Goal: Task Accomplishment & Management: Manage account settings

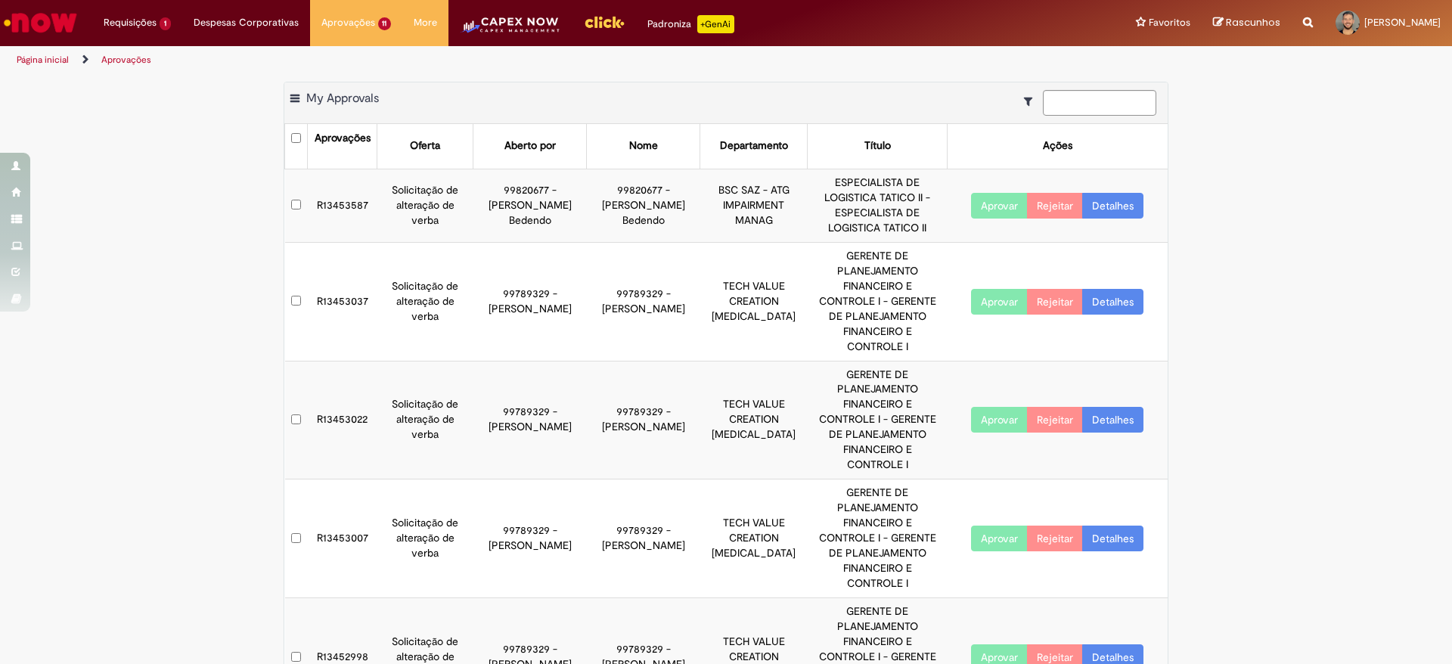
click at [333, 191] on td "R13453587" at bounding box center [343, 205] width 70 height 73
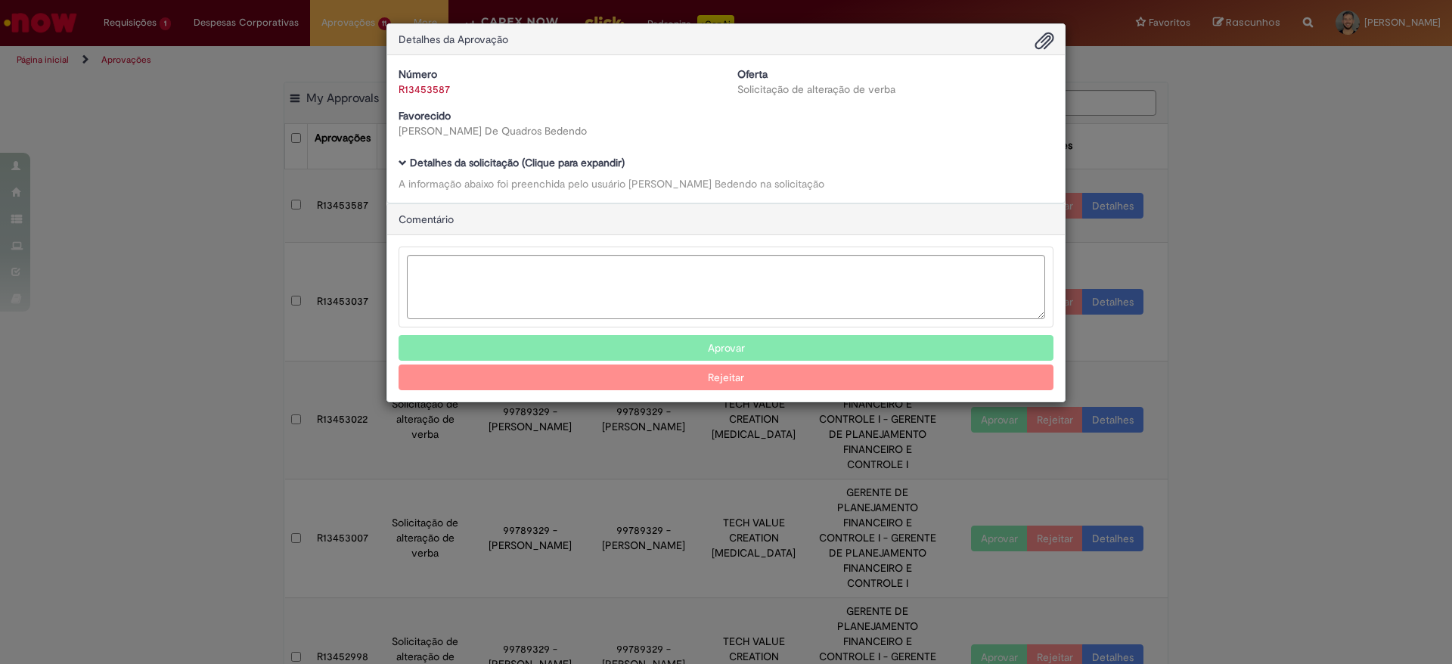
click at [401, 159] on span "Ambev Approval Modal" at bounding box center [403, 163] width 8 height 8
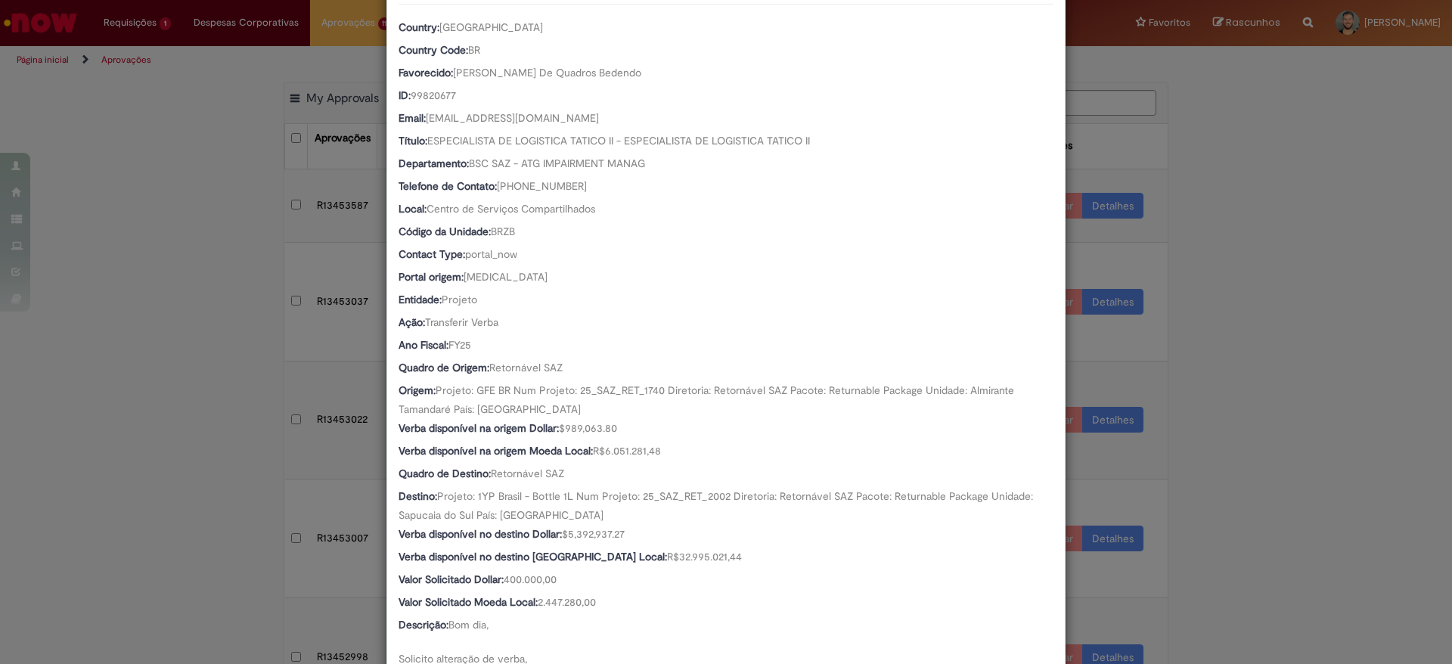
scroll to position [475, 0]
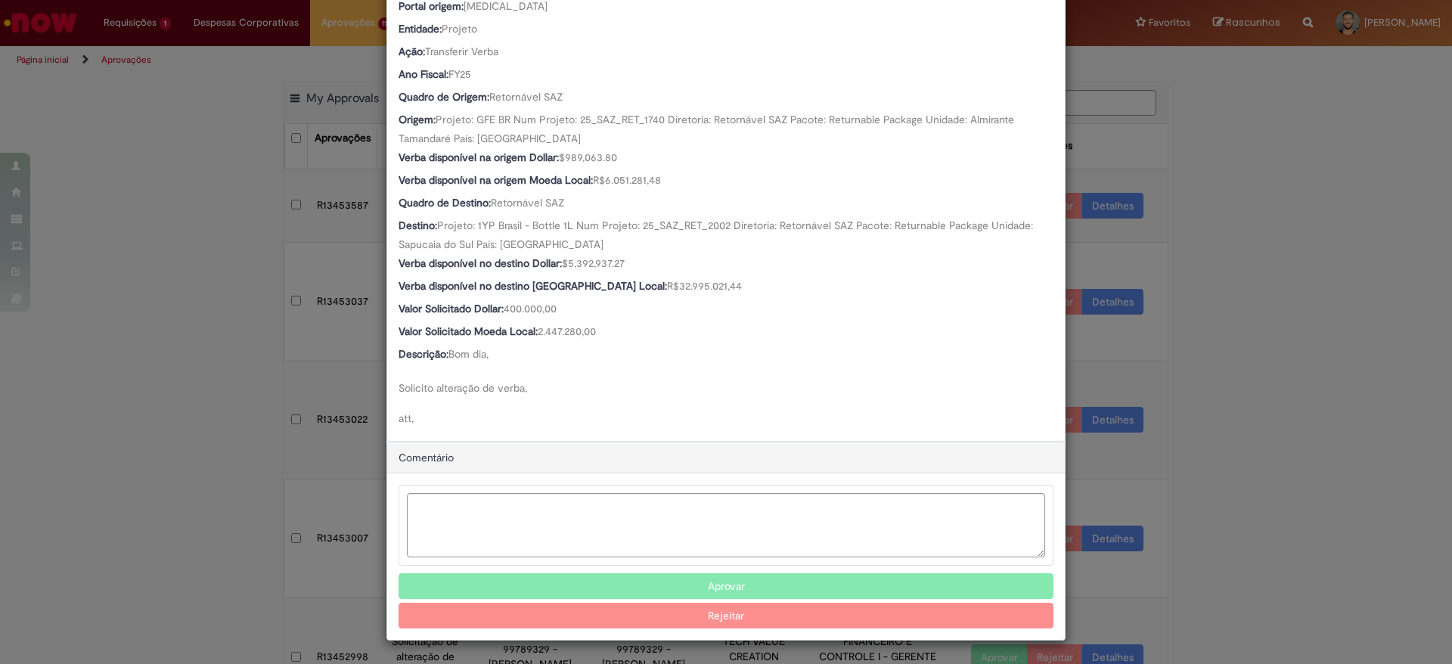
click at [653, 579] on button "Aprovar" at bounding box center [726, 586] width 655 height 26
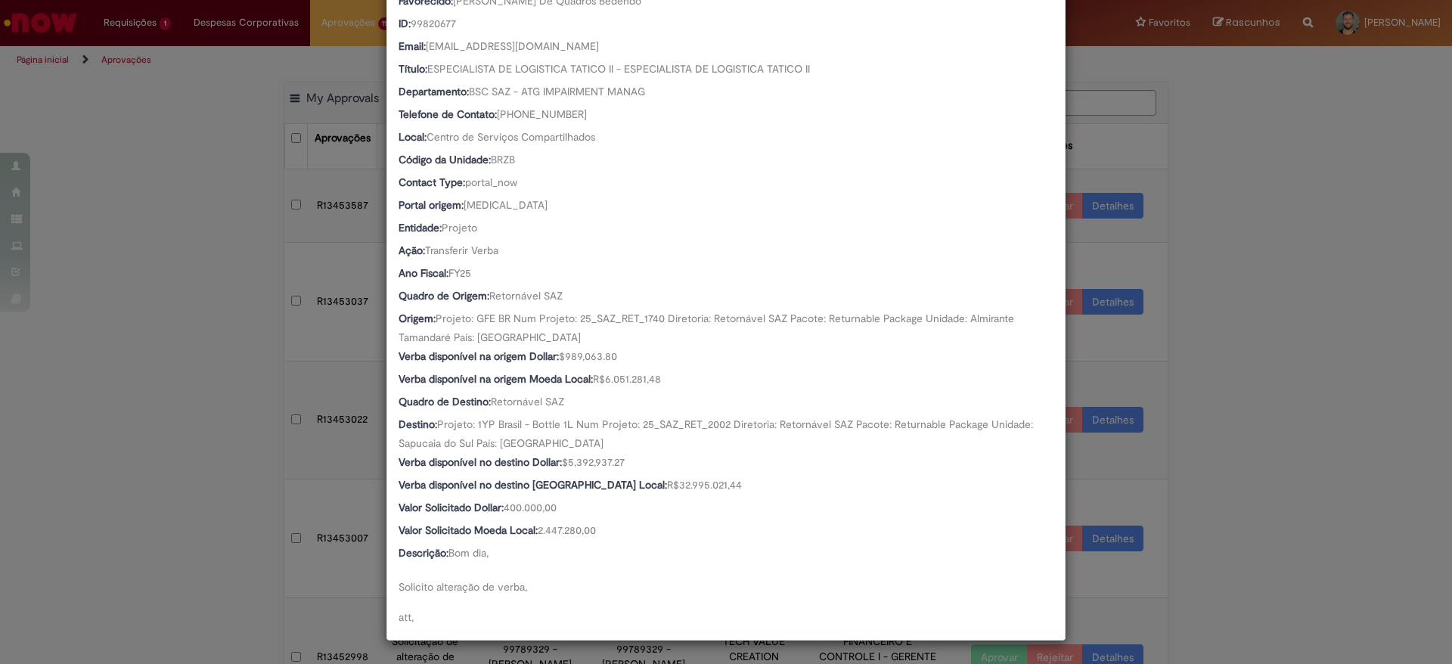
scroll to position [275, 0]
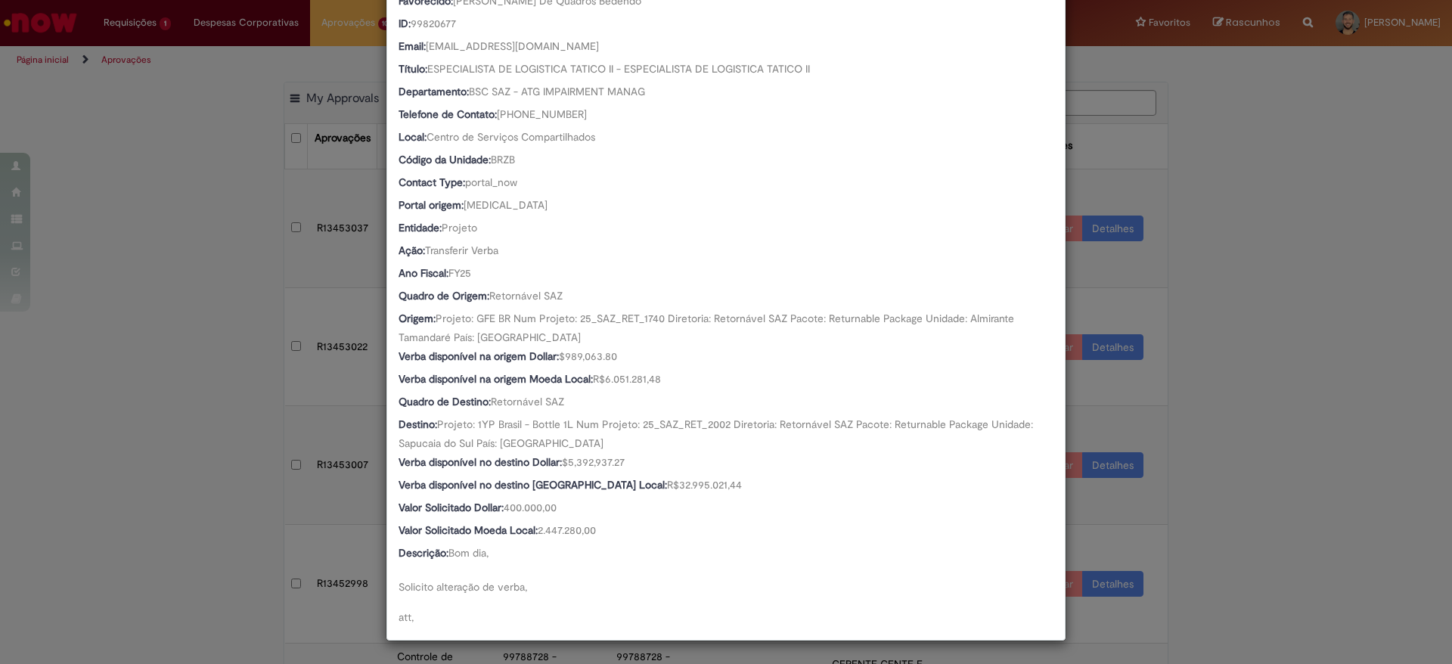
click at [1367, 323] on div "Detalhes da Aprovação Número R13453587 Oferta Solicitação de alteração de verba…" at bounding box center [726, 332] width 1452 height 664
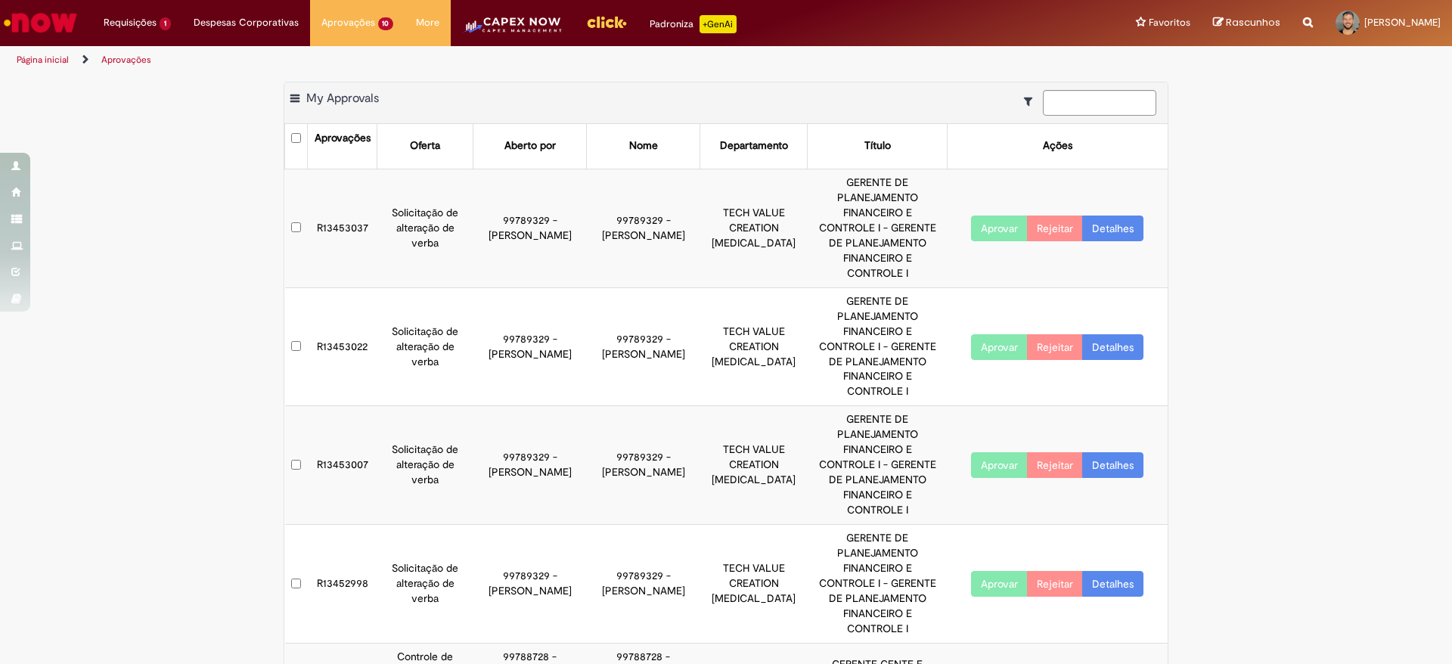
click at [334, 190] on td "R13453037" at bounding box center [343, 228] width 70 height 119
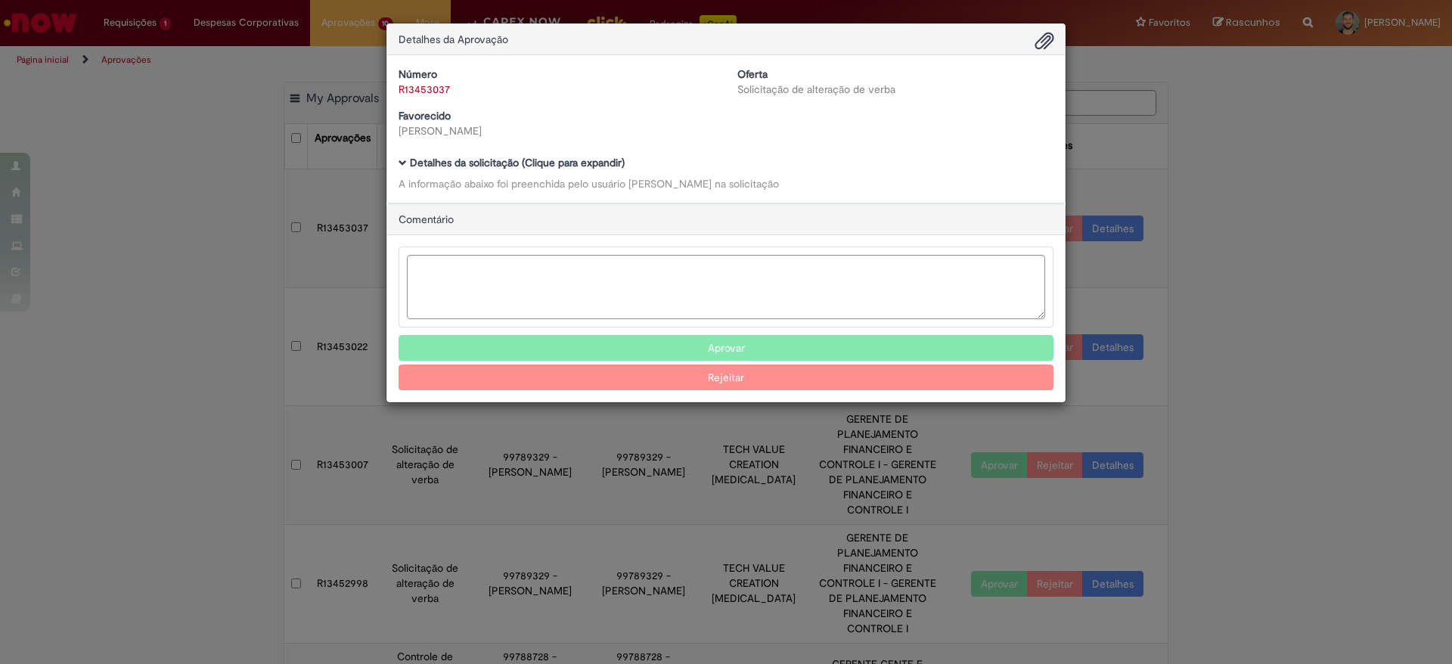
click at [405, 157] on h5 "Detalhes da solicitação (Clique para expandir)" at bounding box center [726, 162] width 655 height 11
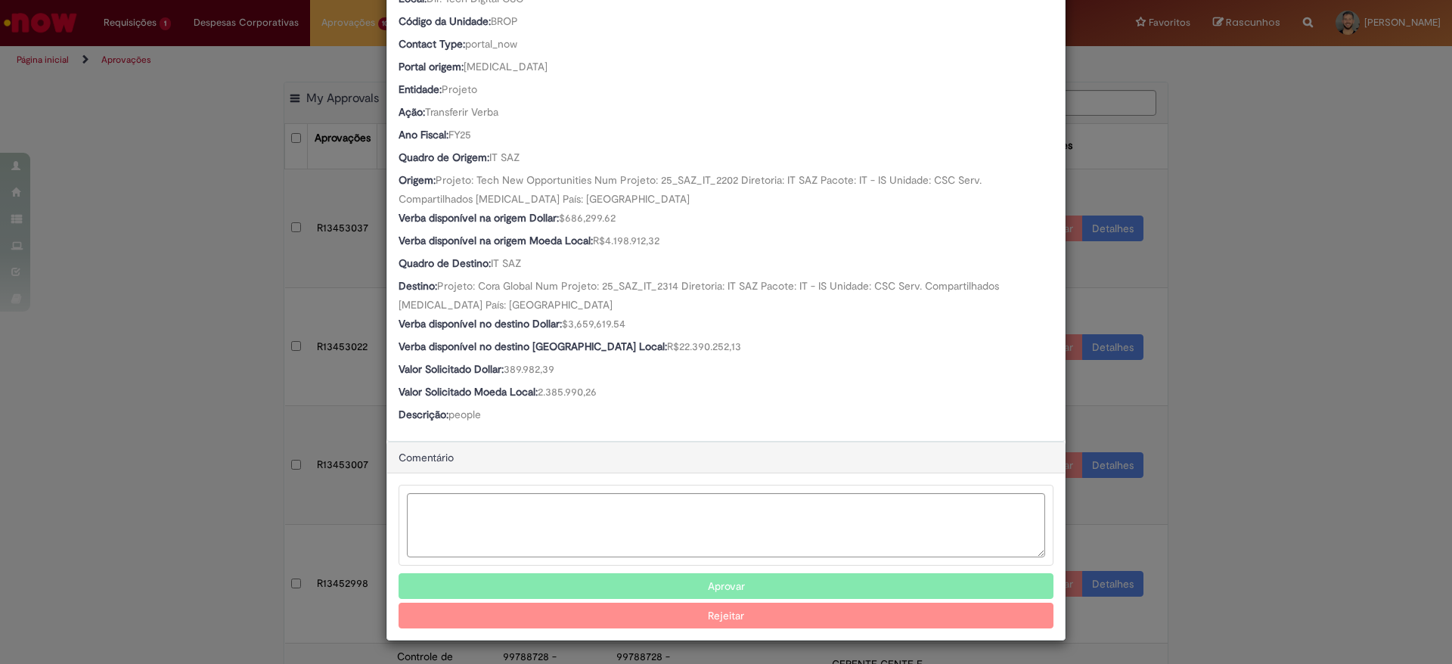
click at [655, 576] on button "Aprovar" at bounding box center [726, 586] width 655 height 26
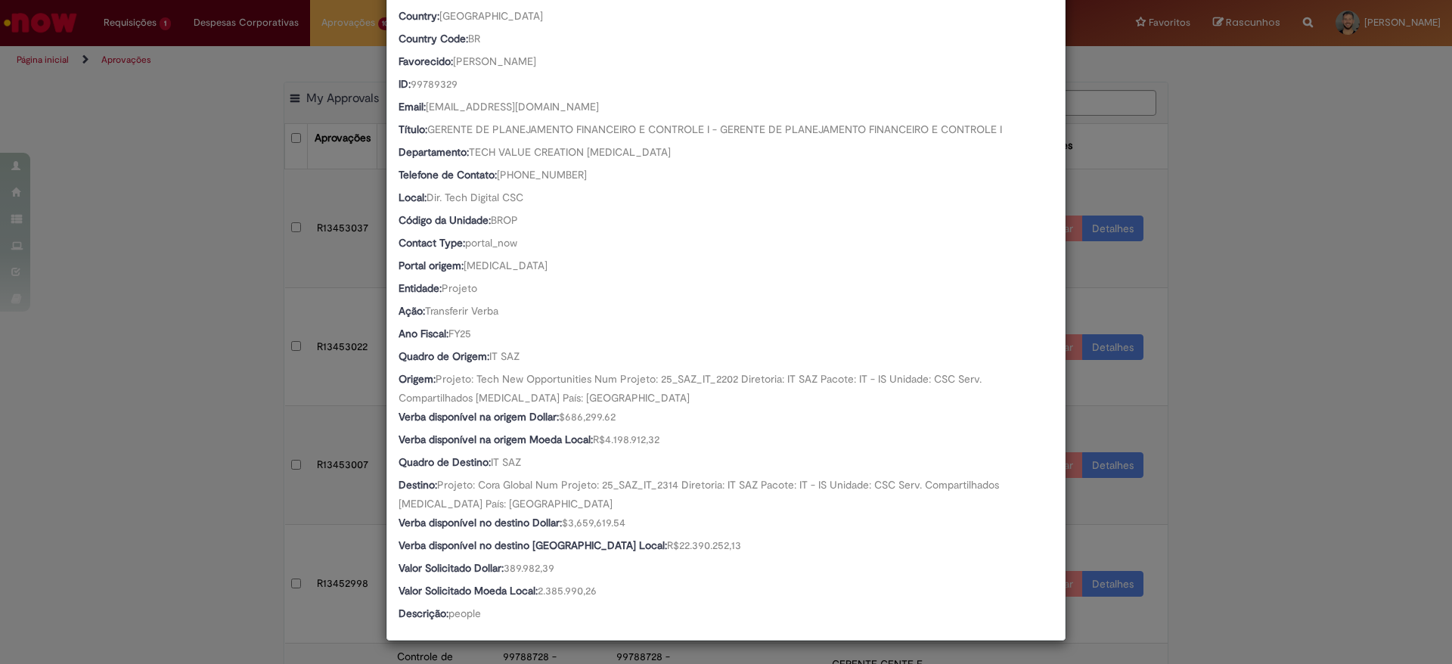
click at [227, 492] on div "Detalhes da Aprovação Número R13453037 Oferta Solicitação de alteração de verba…" at bounding box center [726, 332] width 1452 height 664
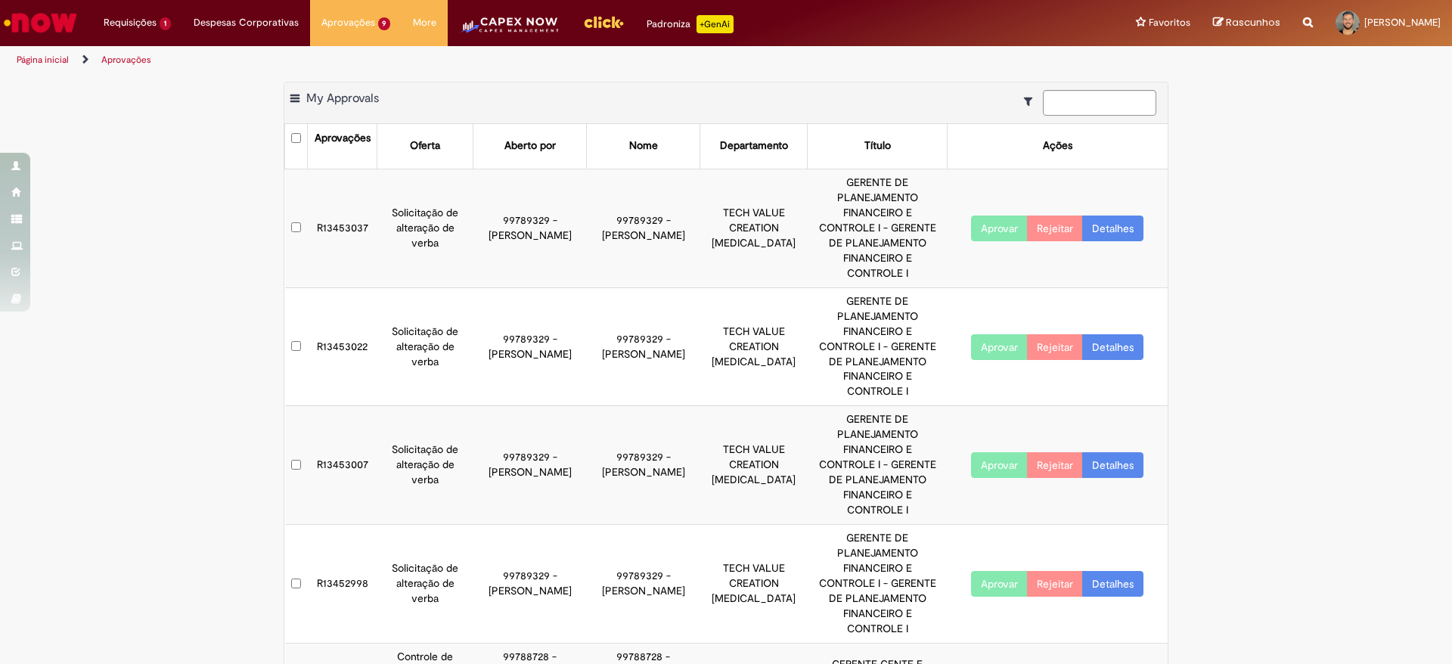
scroll to position [214, 0]
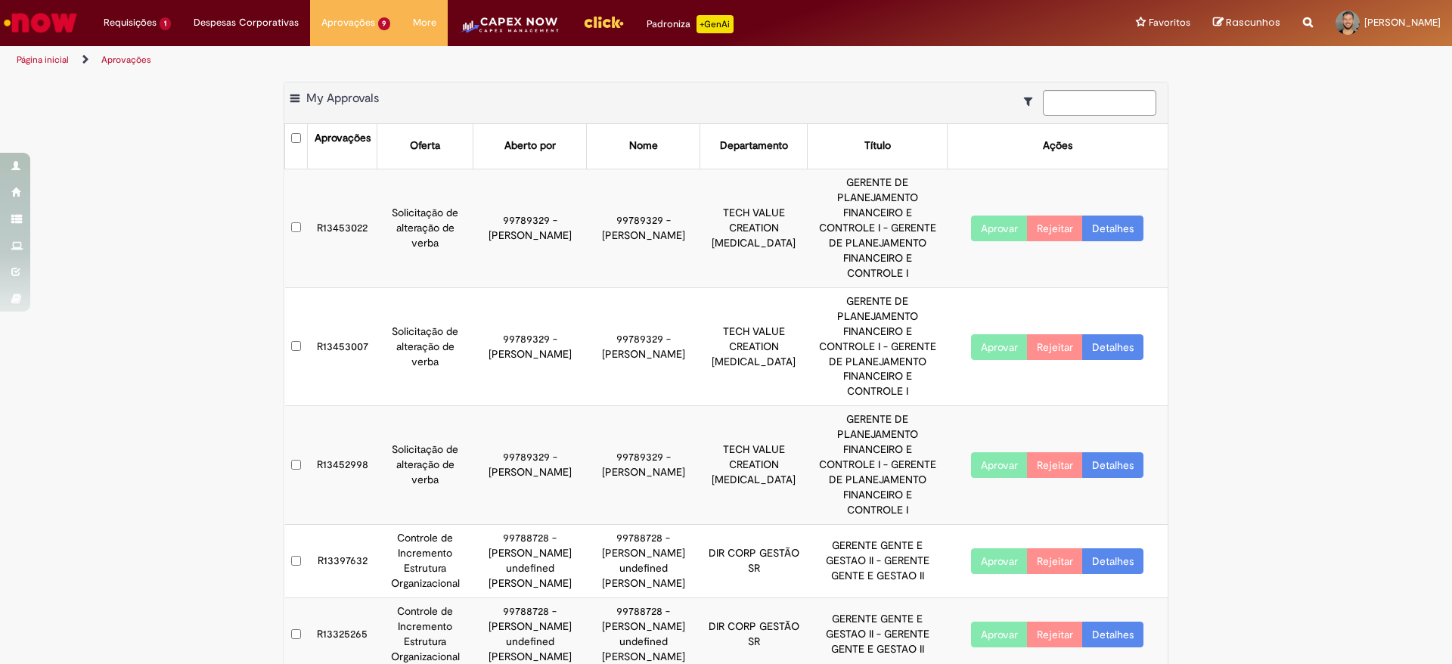
click at [336, 202] on td "R13453022" at bounding box center [343, 228] width 70 height 119
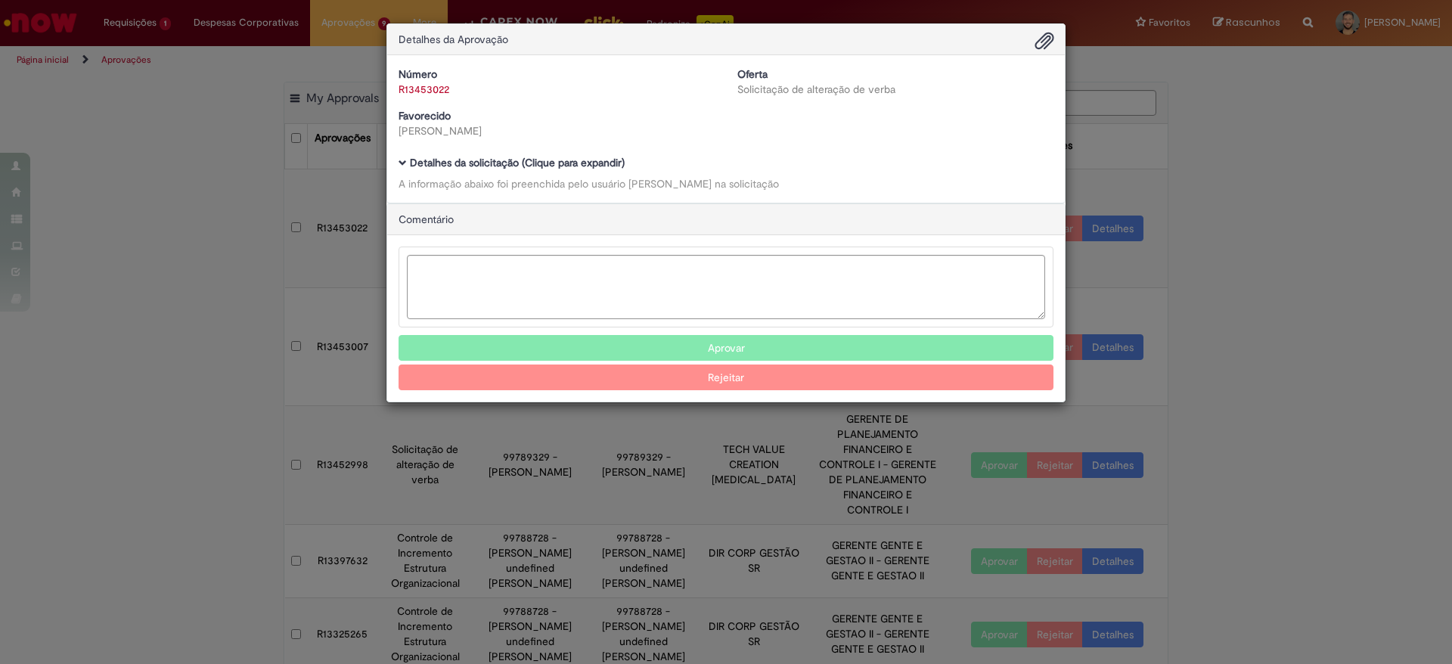
click at [400, 160] on span "Ambev Approval Modal" at bounding box center [403, 163] width 8 height 8
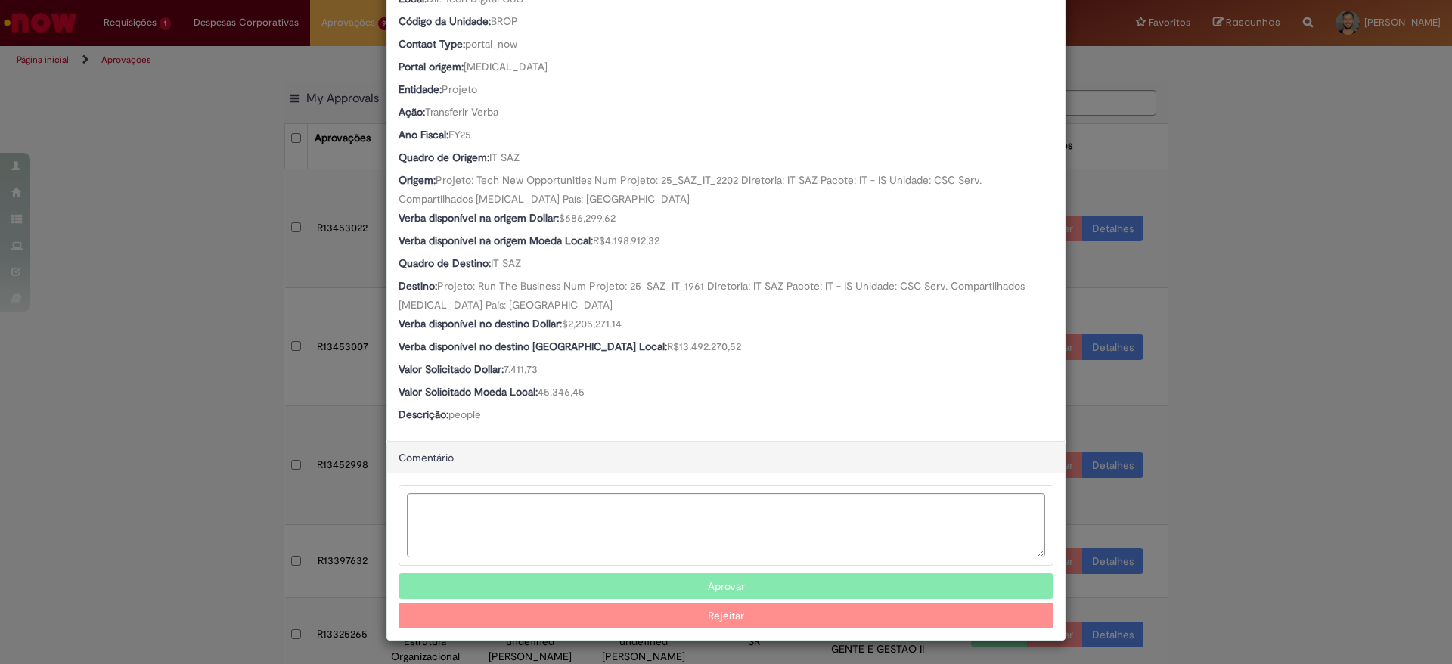
click at [575, 575] on button "Aprovar" at bounding box center [726, 586] width 655 height 26
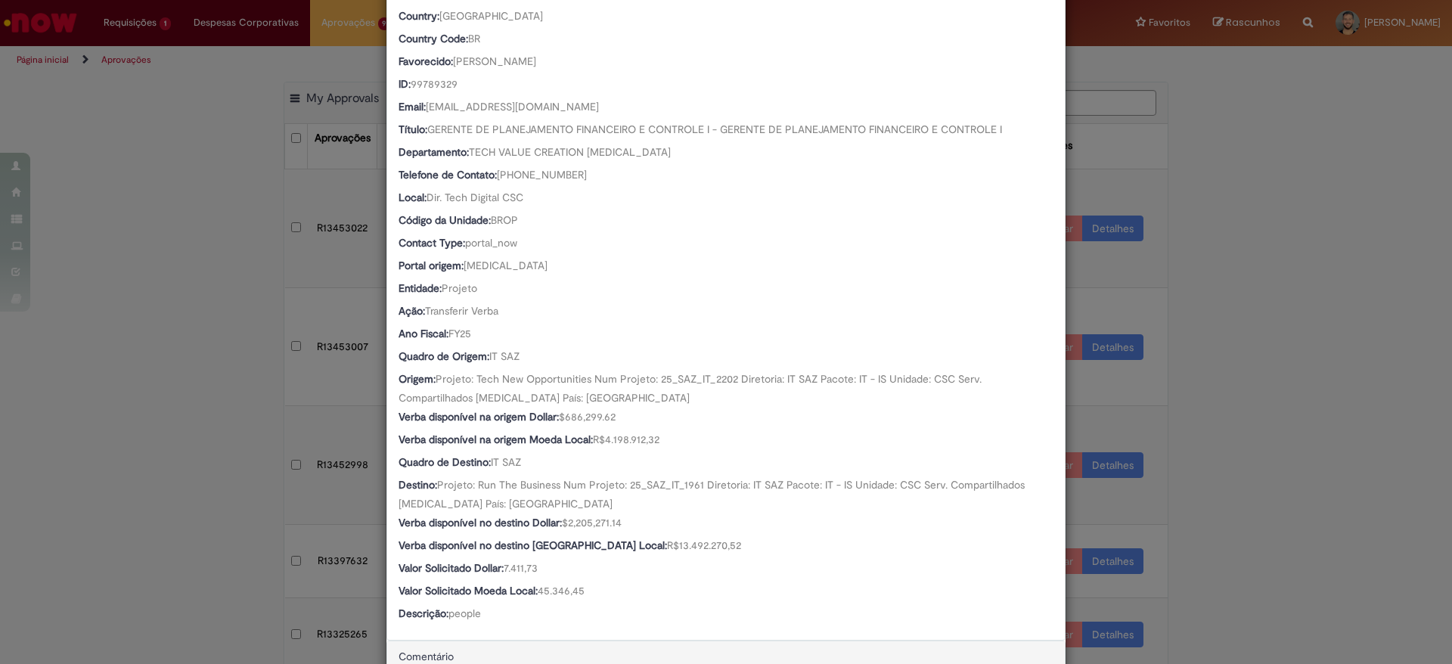
click at [167, 476] on div "Detalhes da Aprovação Número R13453022 Oferta Solicitação de alteração de verba…" at bounding box center [726, 332] width 1452 height 664
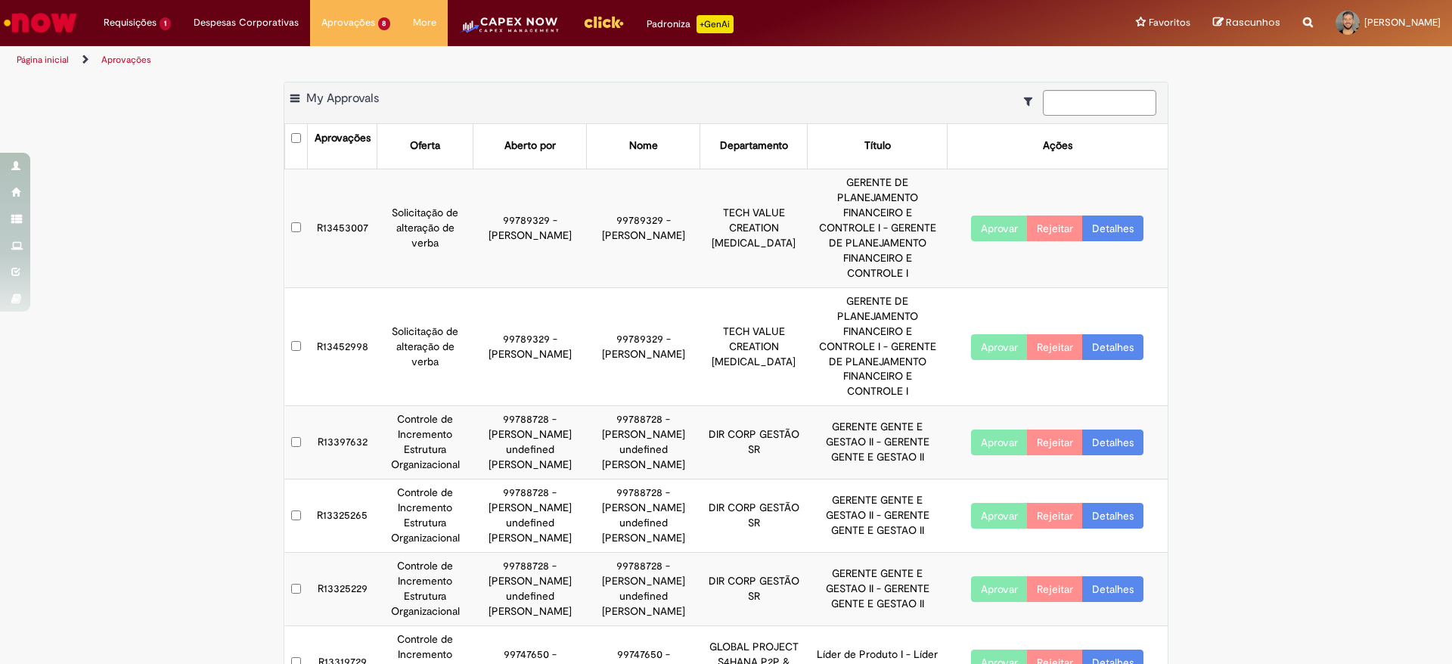
click at [330, 205] on td "R13453007" at bounding box center [343, 228] width 70 height 119
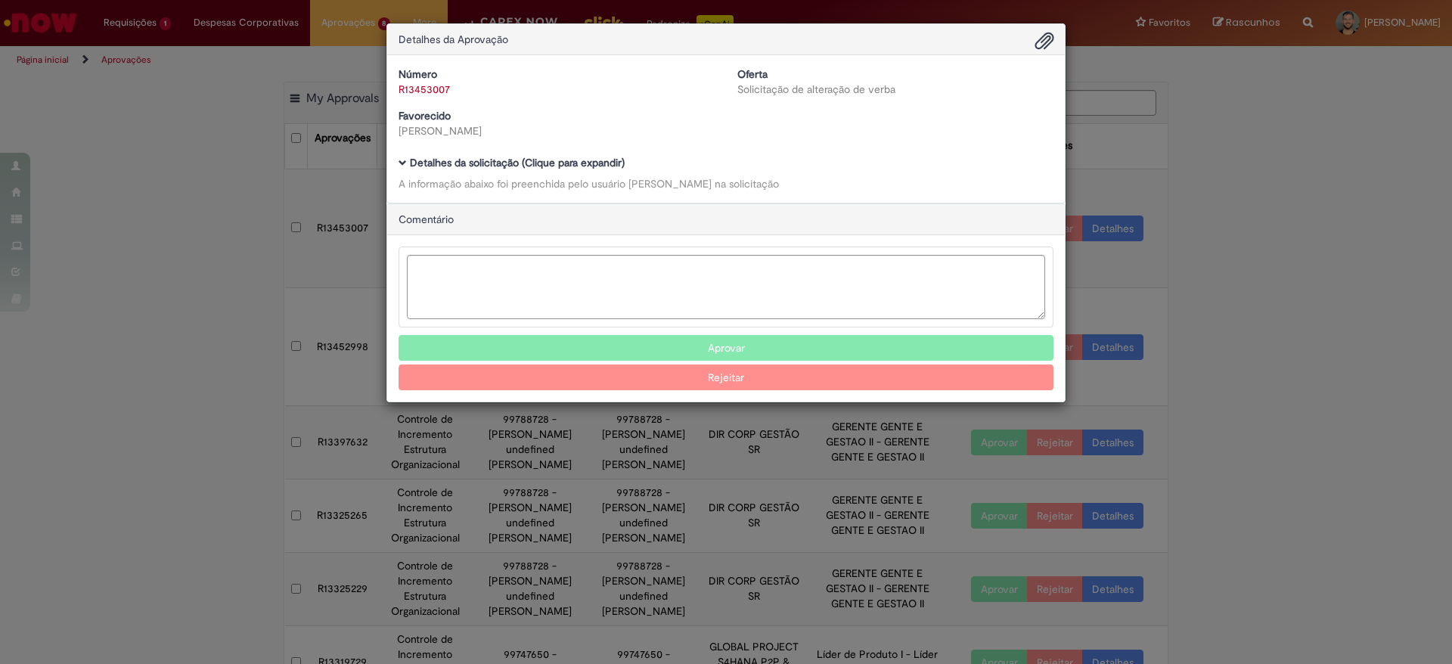
click at [405, 161] on span "Ambev Approval Modal" at bounding box center [403, 163] width 8 height 8
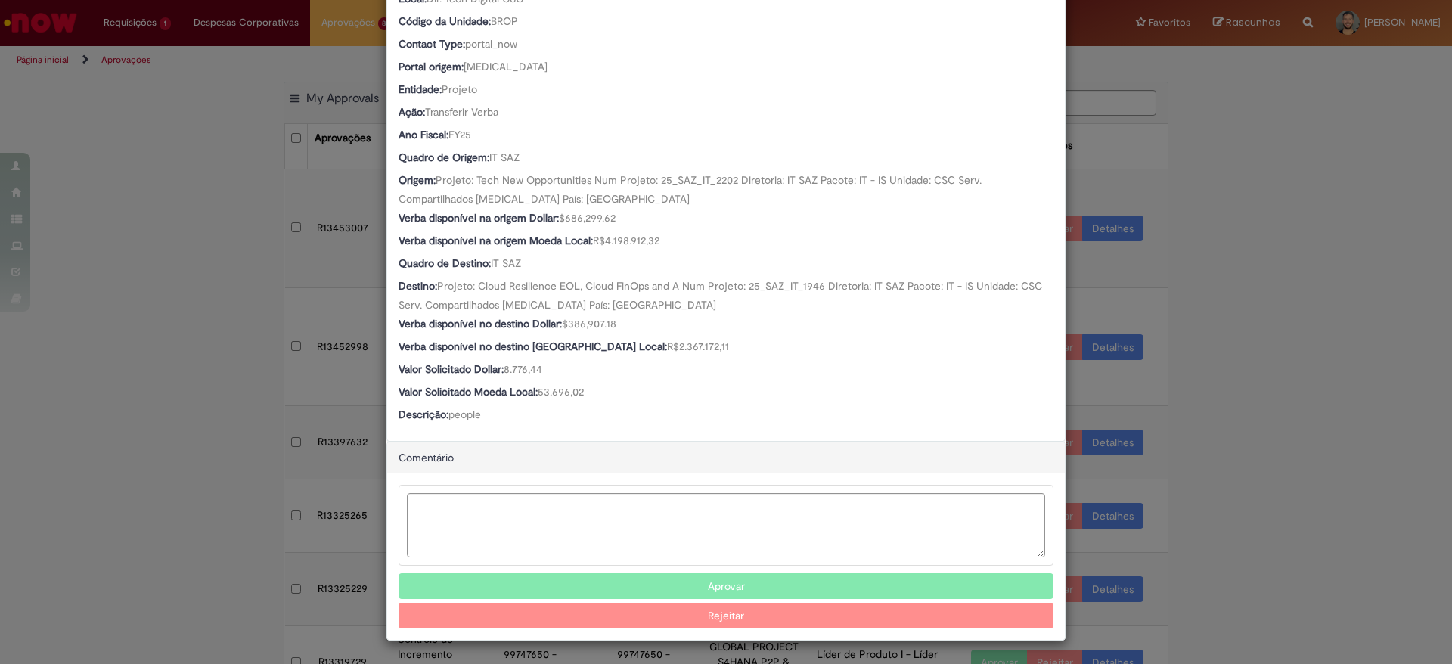
click at [671, 578] on button "Aprovar" at bounding box center [726, 586] width 655 height 26
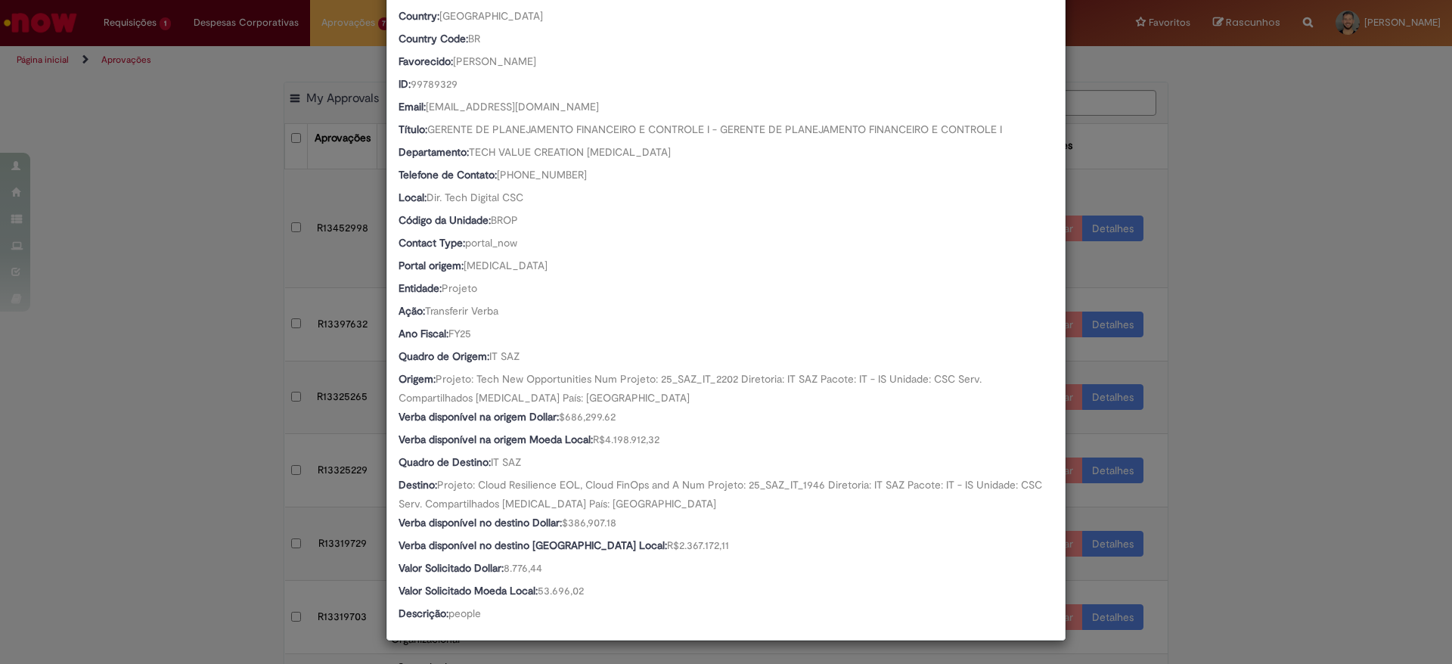
click at [1324, 292] on div "Detalhes da Aprovação Número R13453007 Oferta Solicitação de alteração de verba…" at bounding box center [726, 332] width 1452 height 664
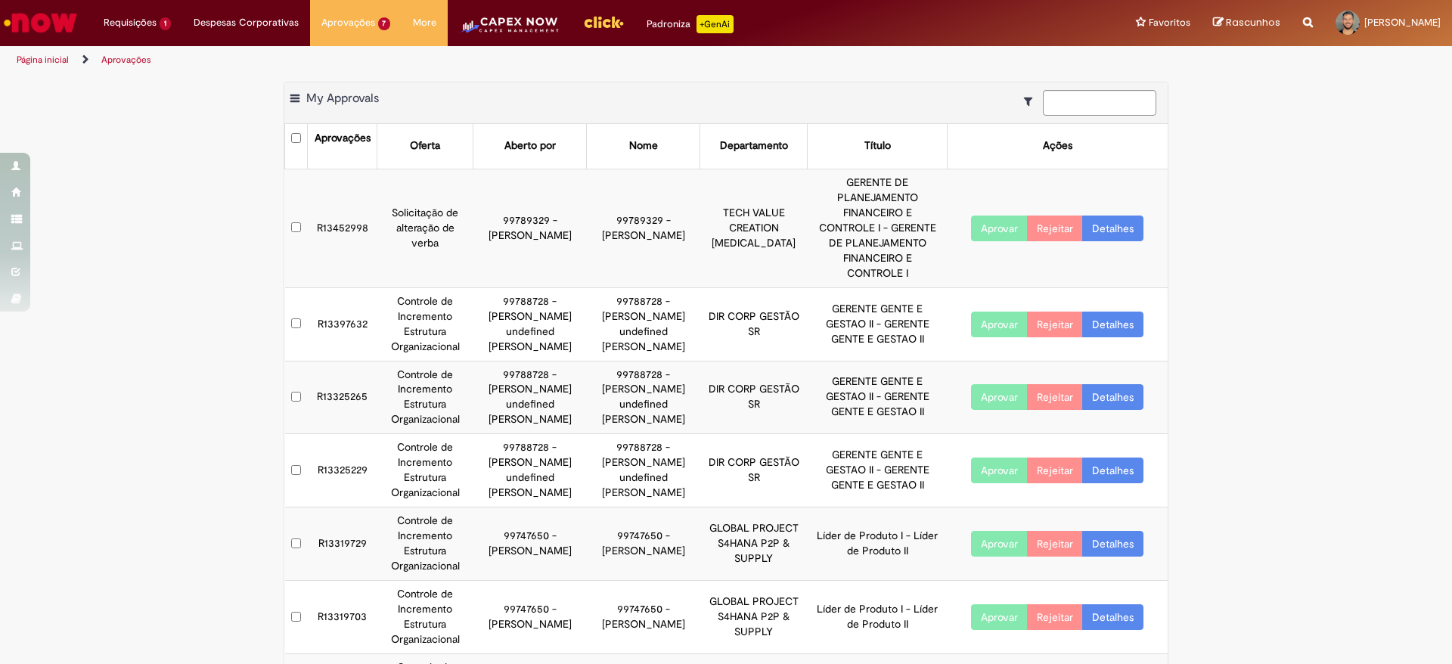
click at [343, 200] on td "R13452998" at bounding box center [343, 228] width 70 height 119
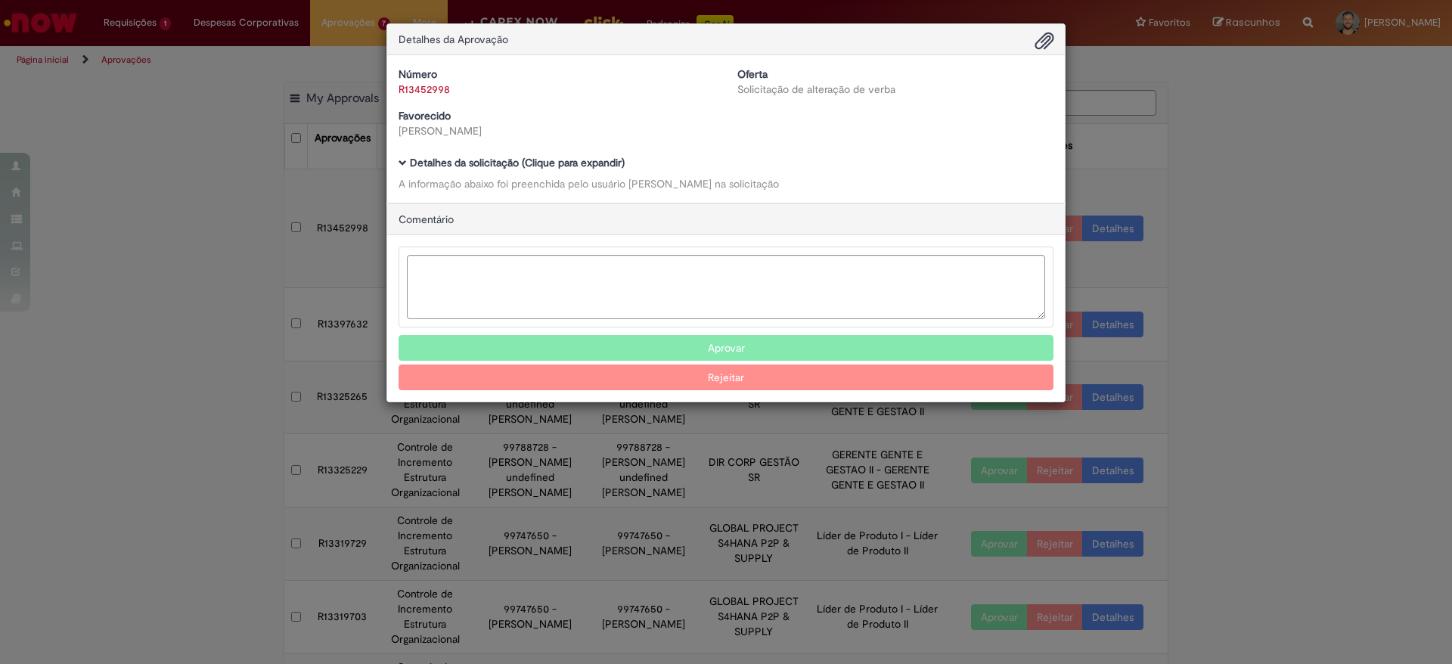
click at [403, 163] on span "Ambev Approval Modal" at bounding box center [403, 163] width 8 height 8
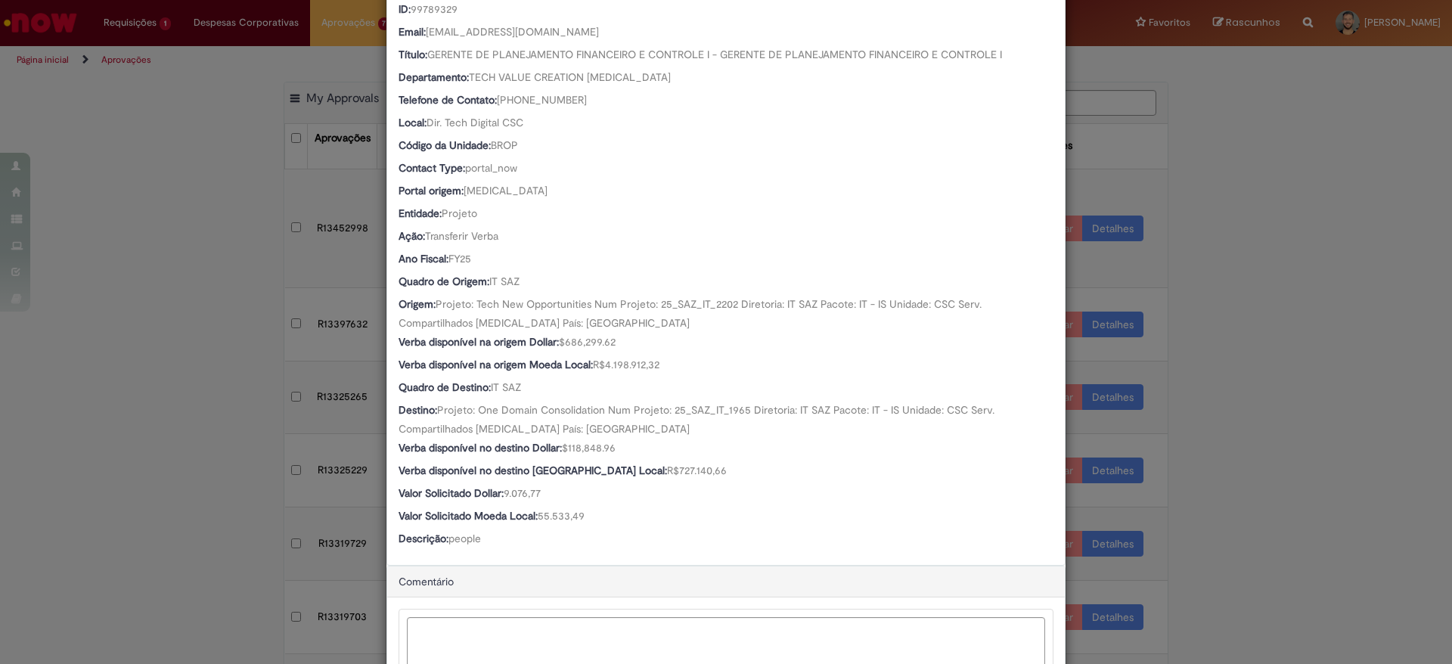
scroll to position [414, 0]
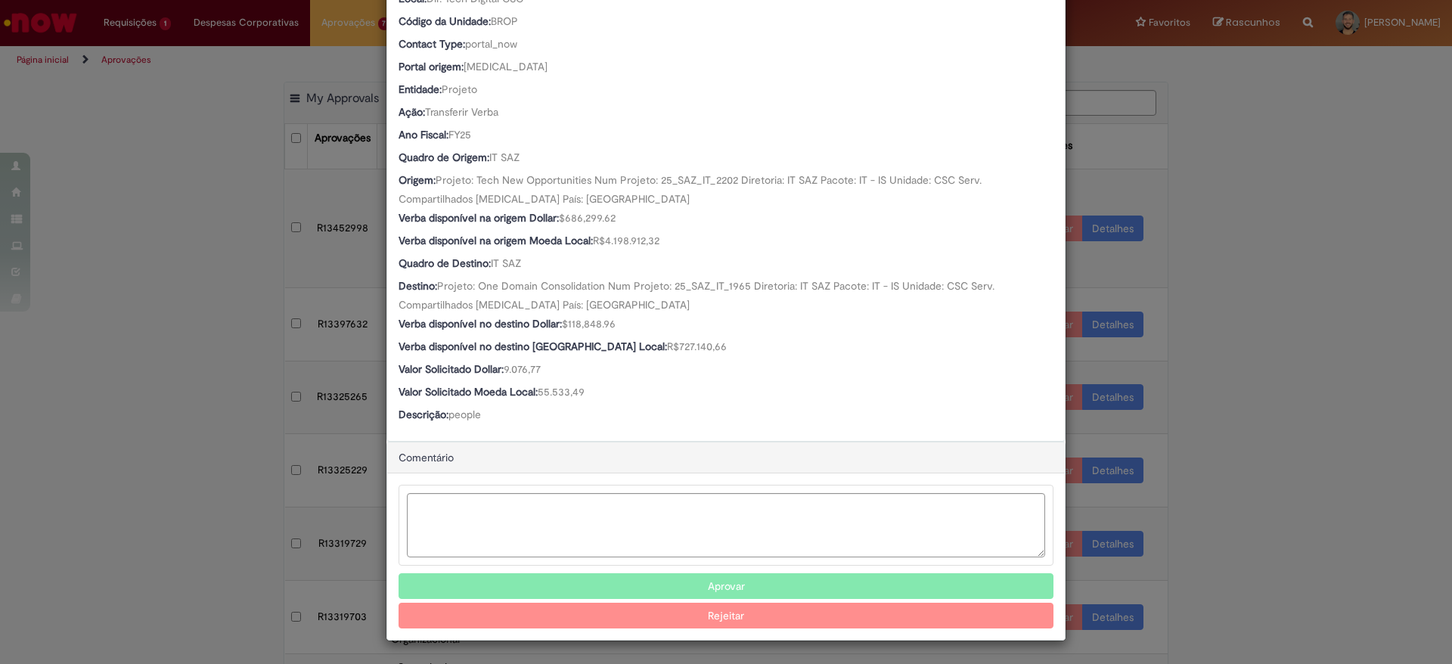
click at [749, 587] on button "Aprovar" at bounding box center [726, 586] width 655 height 26
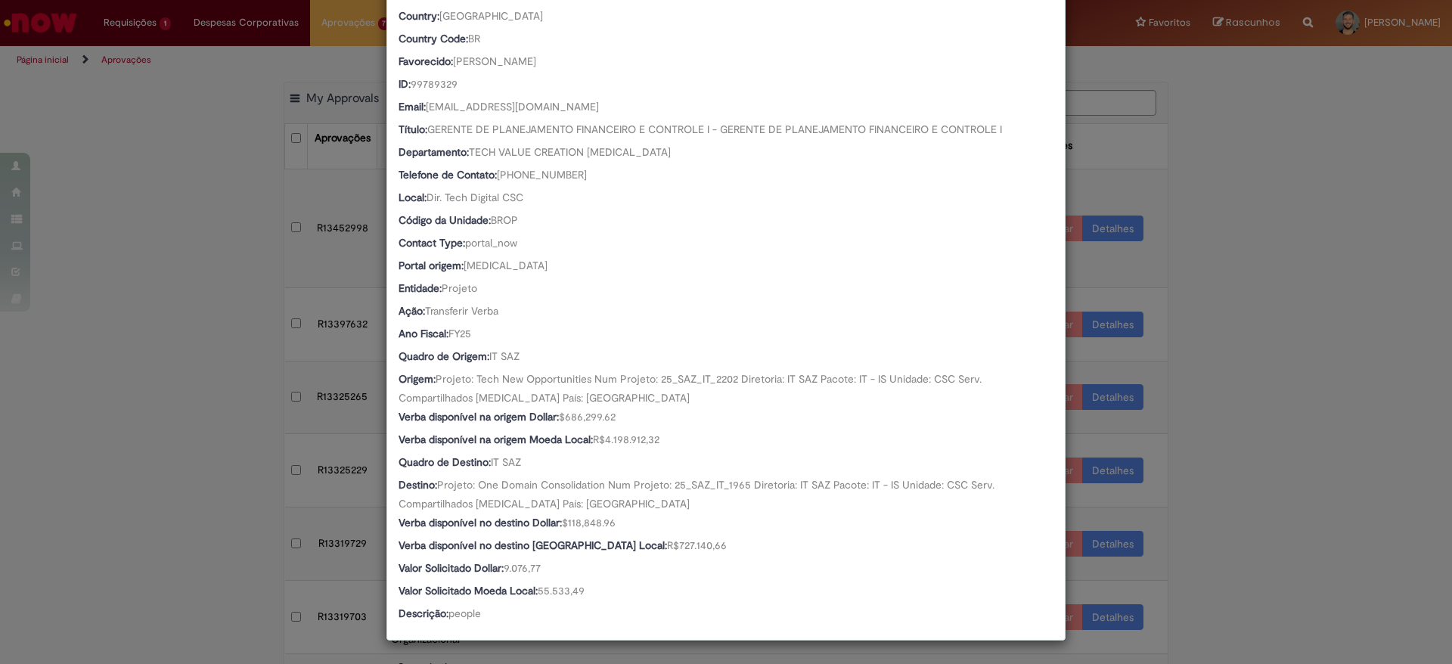
click at [1428, 492] on div "Detalhes da Aprovação Número R13452998 Oferta Solicitação de alteração de verba…" at bounding box center [726, 332] width 1452 height 664
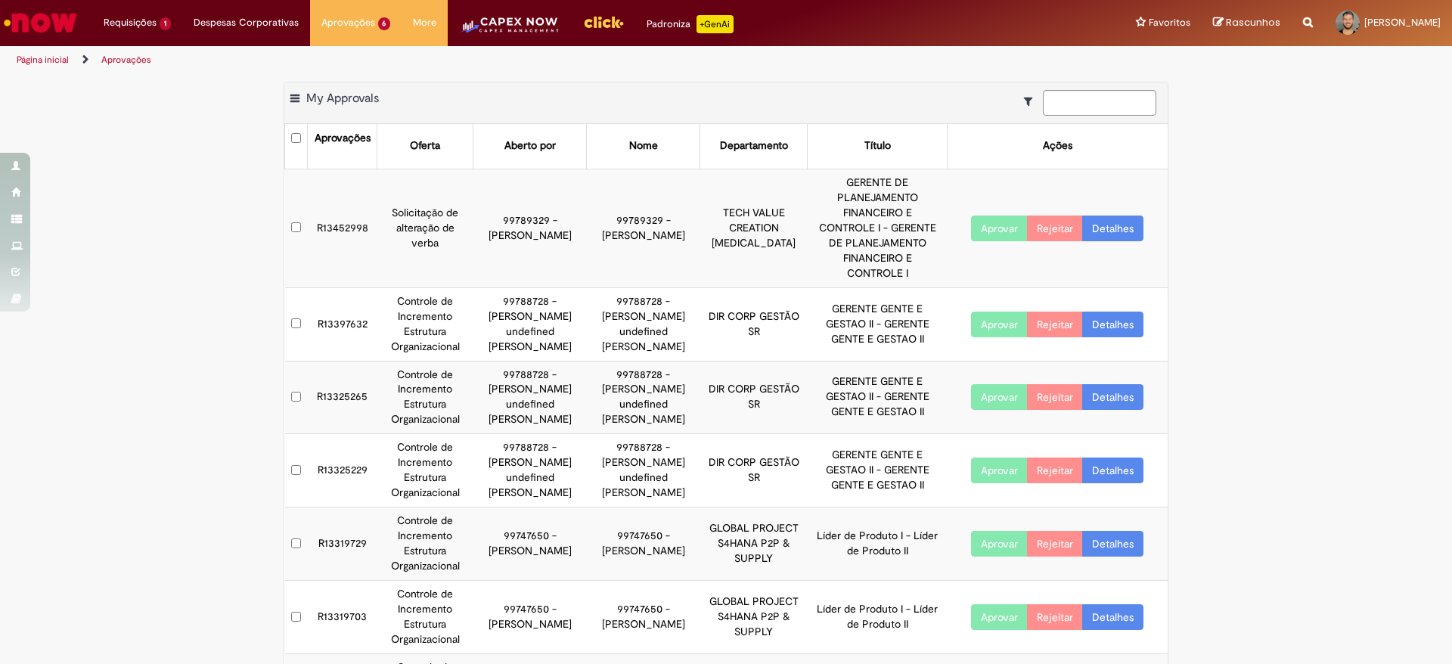
scroll to position [214, 0]
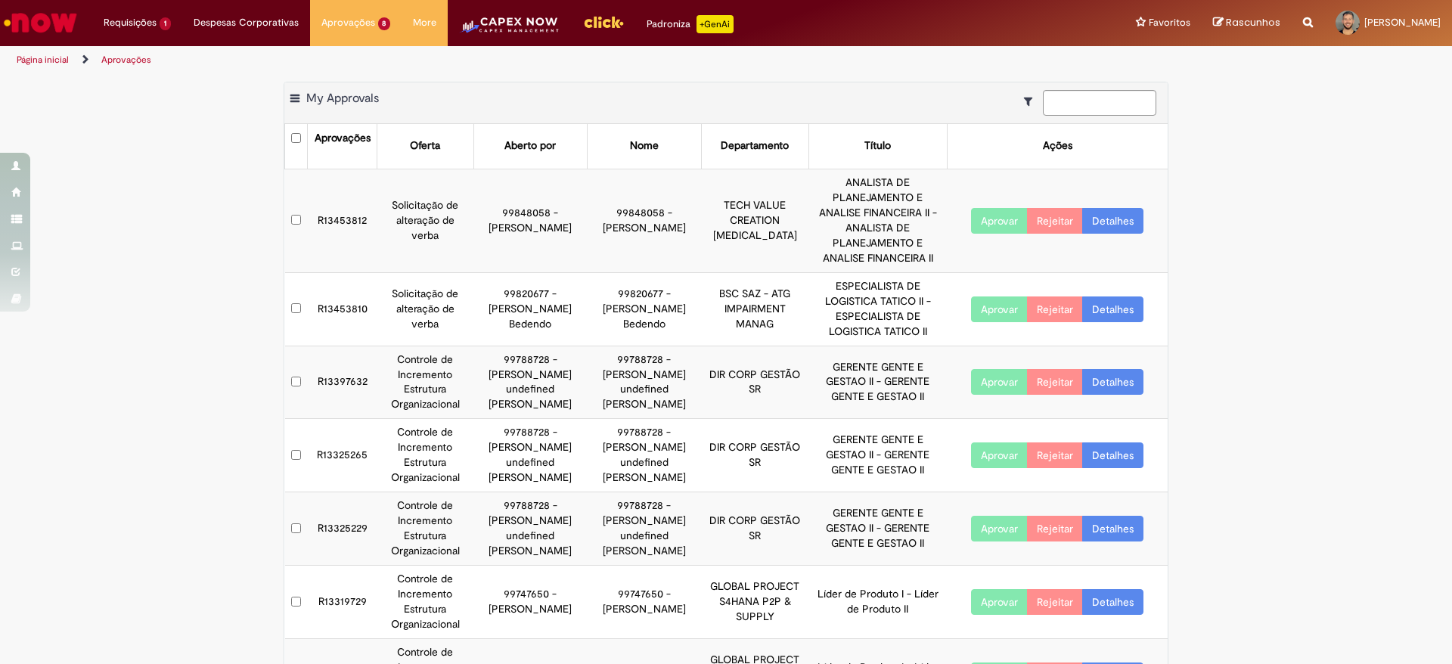
click at [337, 204] on td "R13453812" at bounding box center [343, 221] width 70 height 104
click at [342, 202] on td "R13453812" at bounding box center [343, 221] width 70 height 104
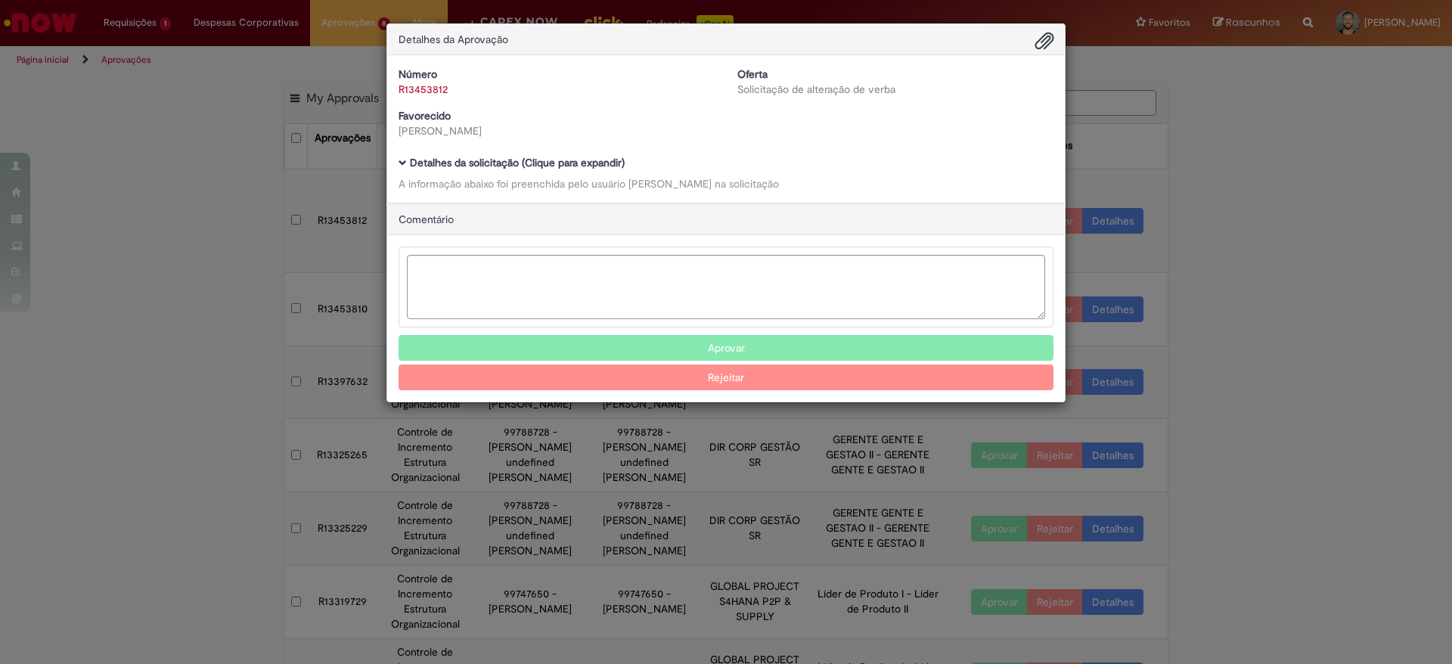
click at [403, 166] on span "Ambev Approval Modal" at bounding box center [403, 163] width 8 height 8
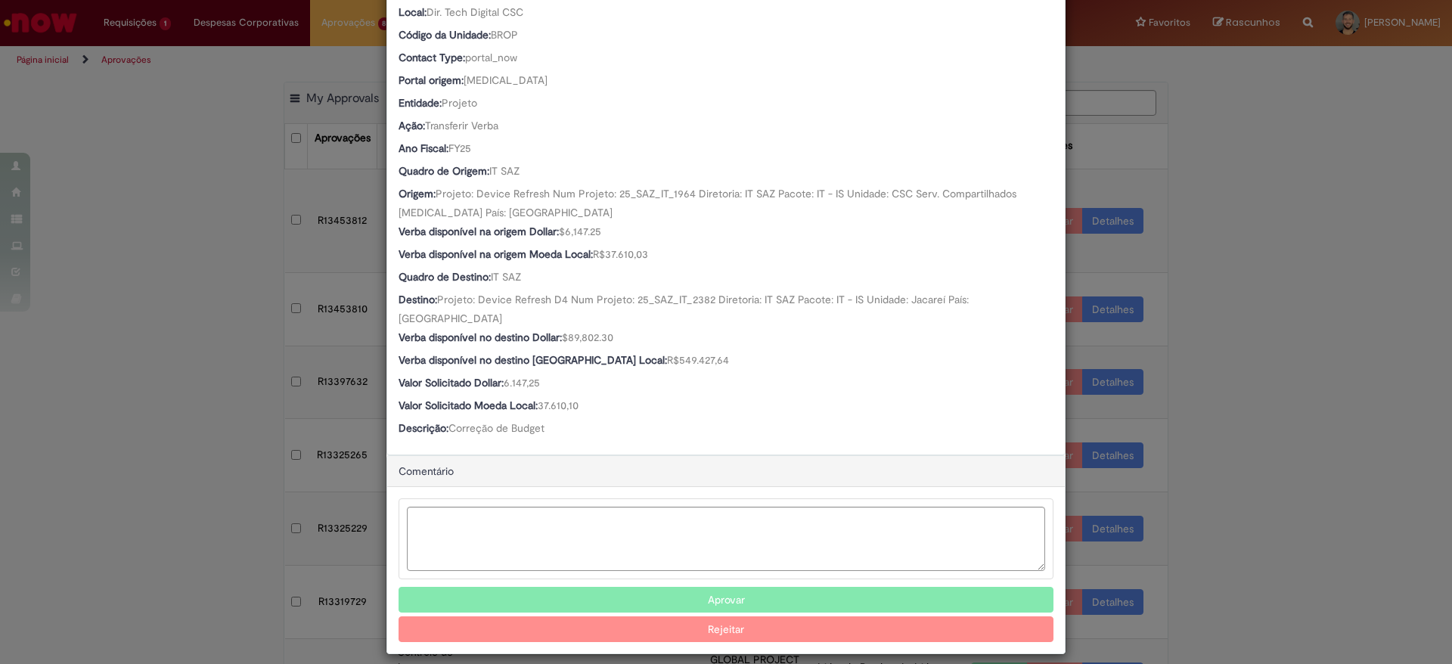
click at [603, 587] on button "Aprovar" at bounding box center [726, 600] width 655 height 26
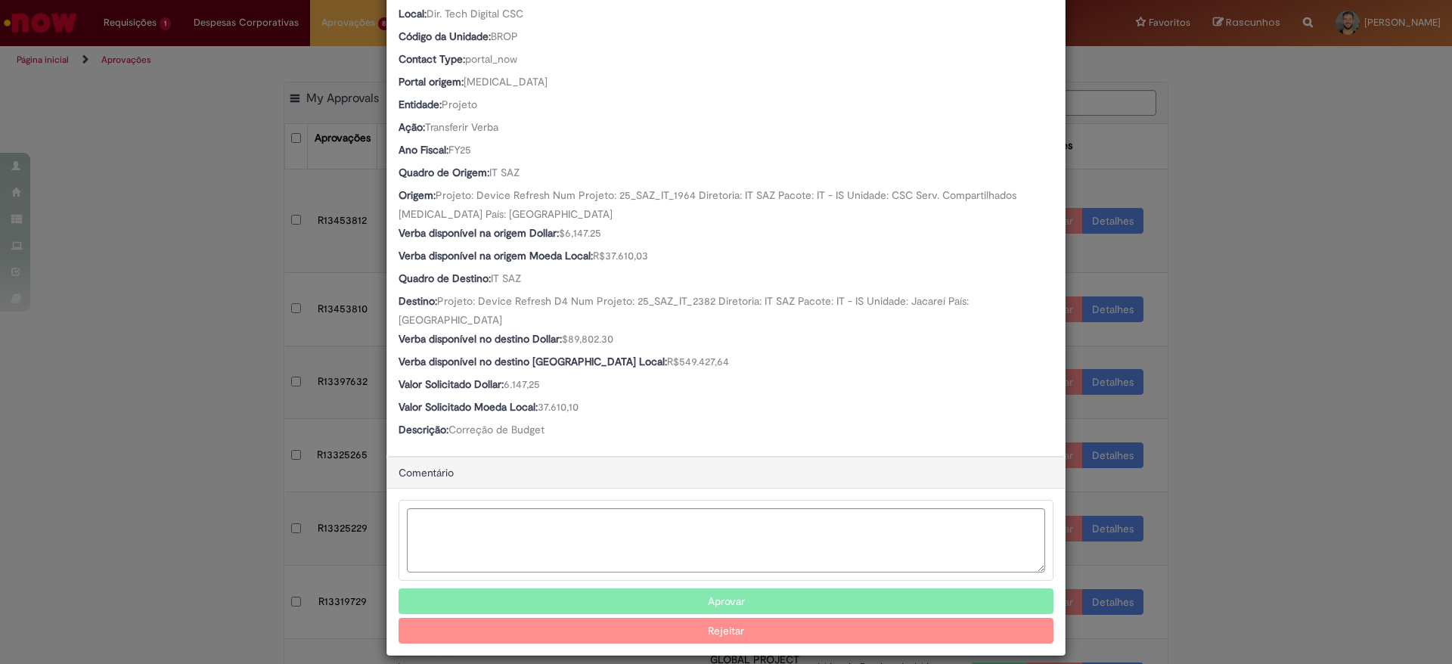
scroll to position [199, 0]
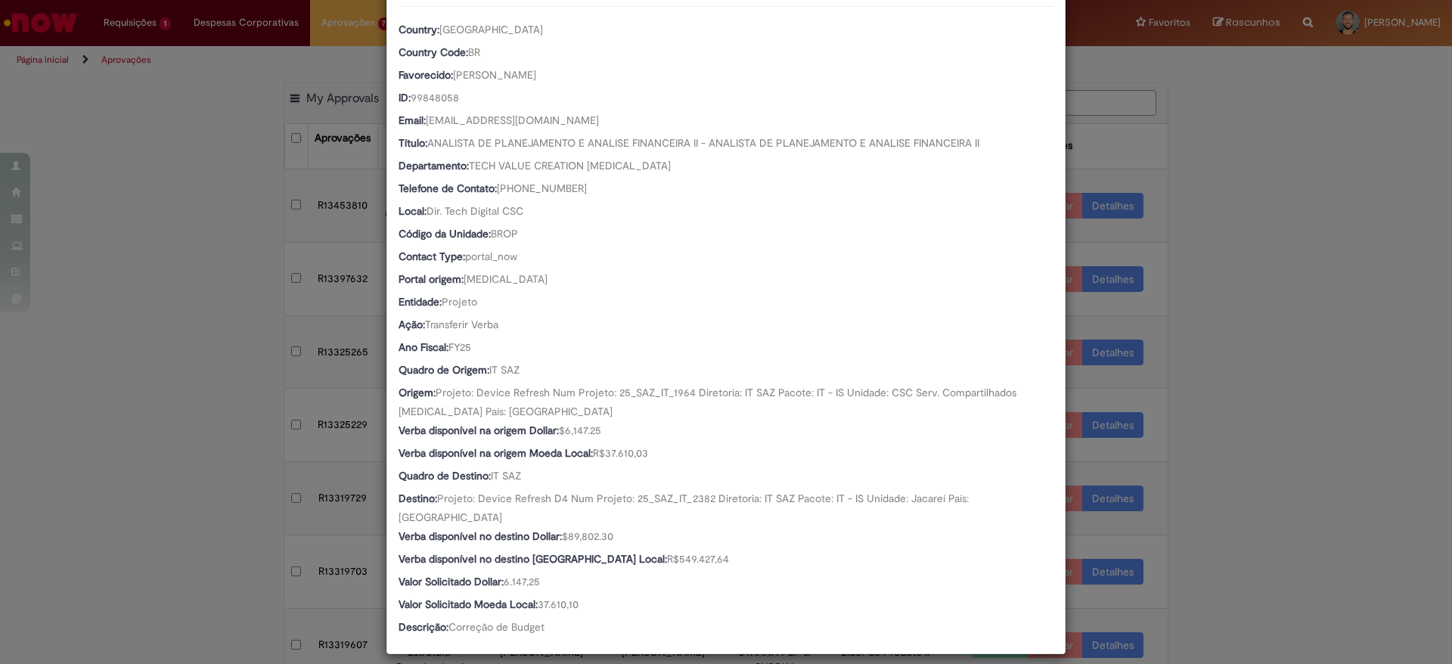
click at [1355, 367] on div "Detalhes da Aprovação Número R13453812 Oferta Solicitação de alteração de verba…" at bounding box center [726, 332] width 1452 height 664
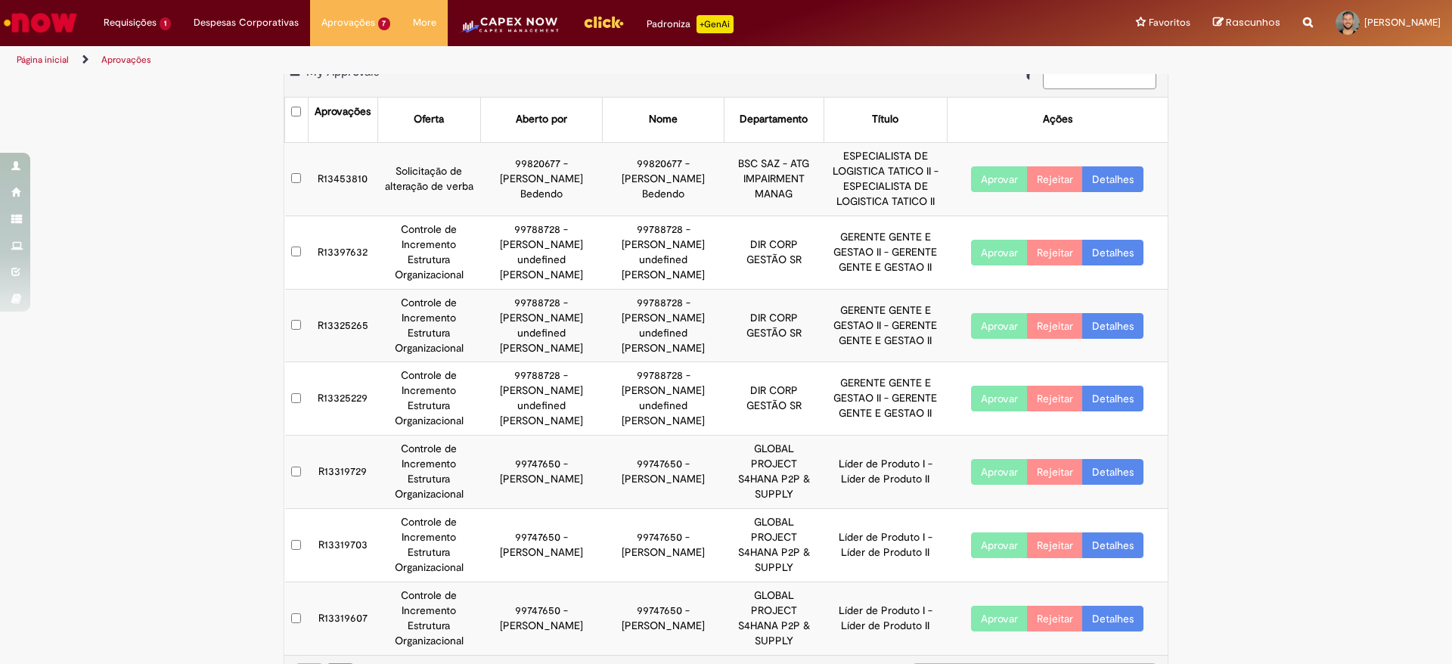
scroll to position [0, 0]
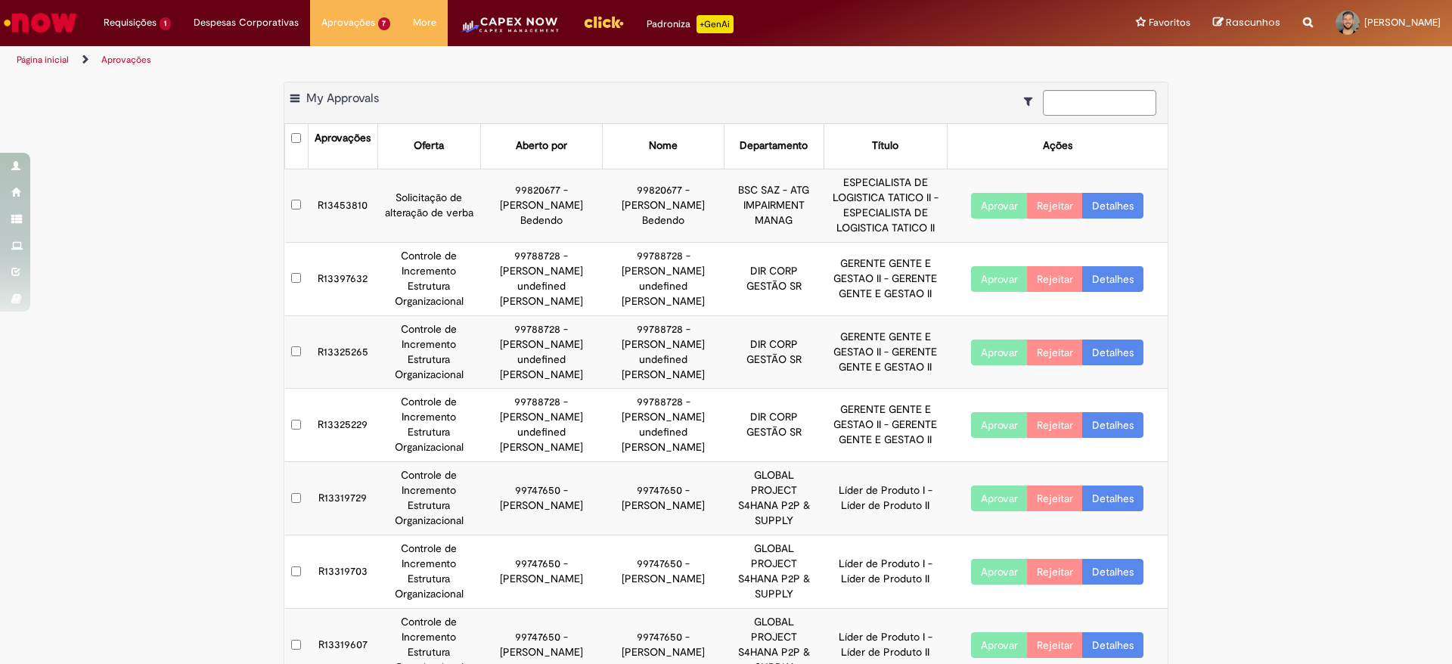
click at [341, 204] on td "R13453810" at bounding box center [343, 205] width 70 height 73
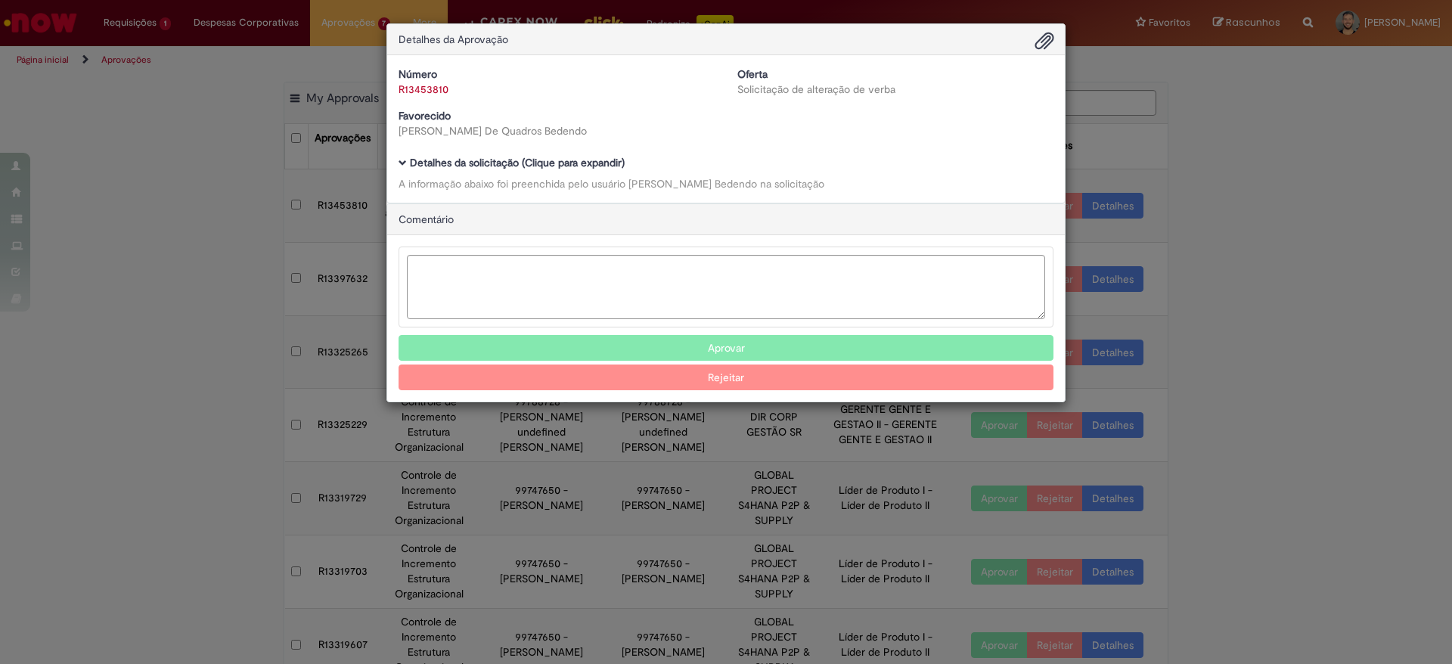
click at [402, 160] on span "Ambev Approval Modal" at bounding box center [403, 163] width 8 height 8
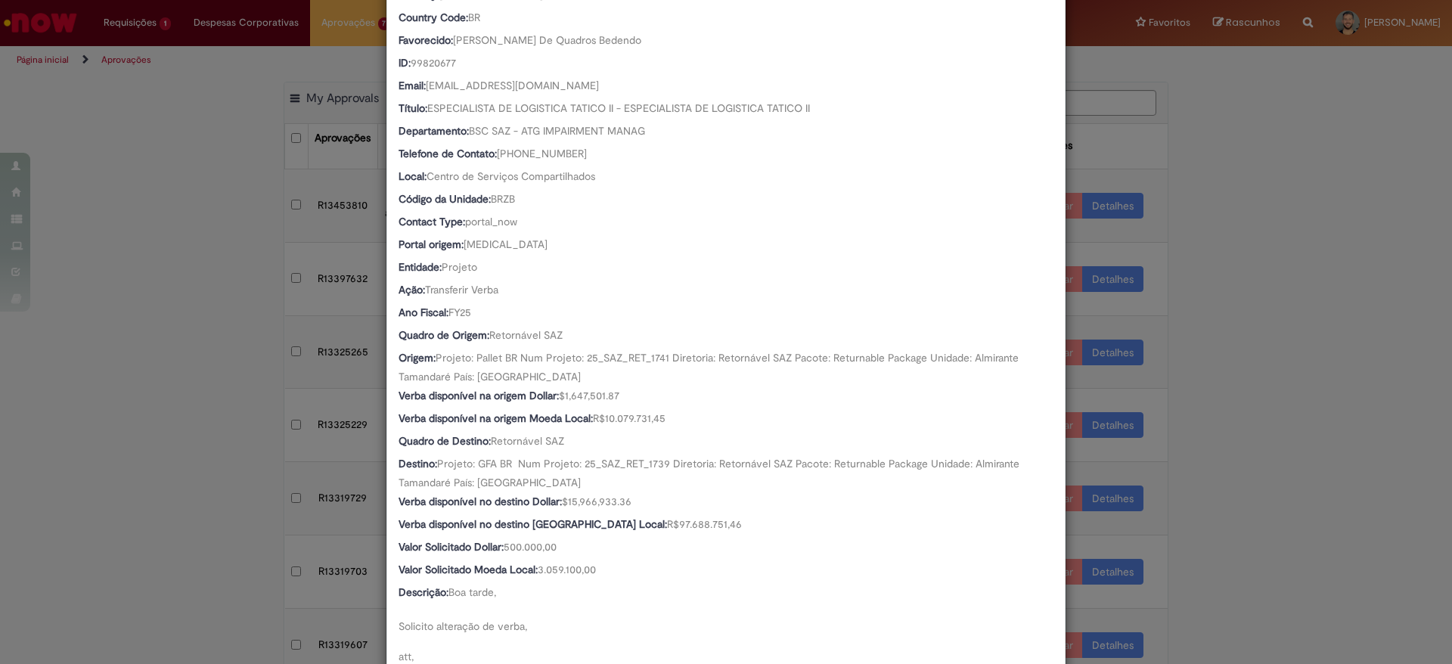
scroll to position [475, 0]
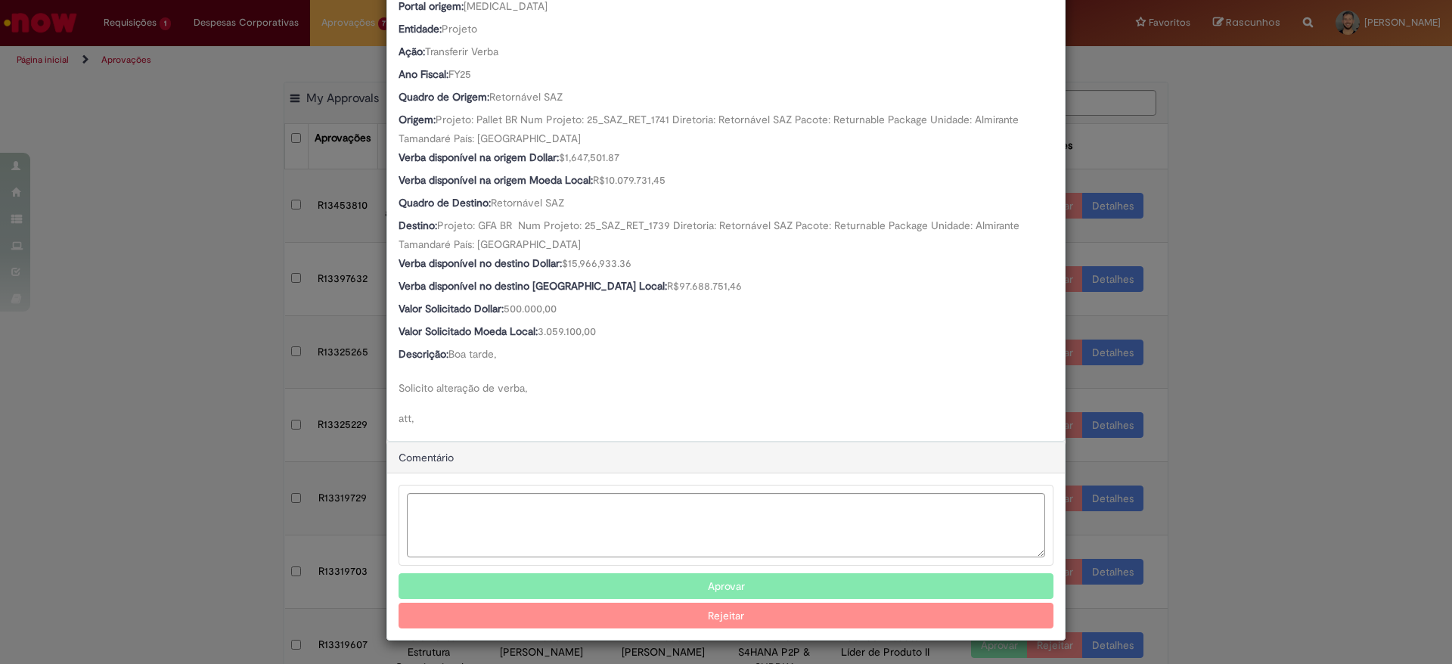
click at [682, 583] on button "Aprovar" at bounding box center [726, 586] width 655 height 26
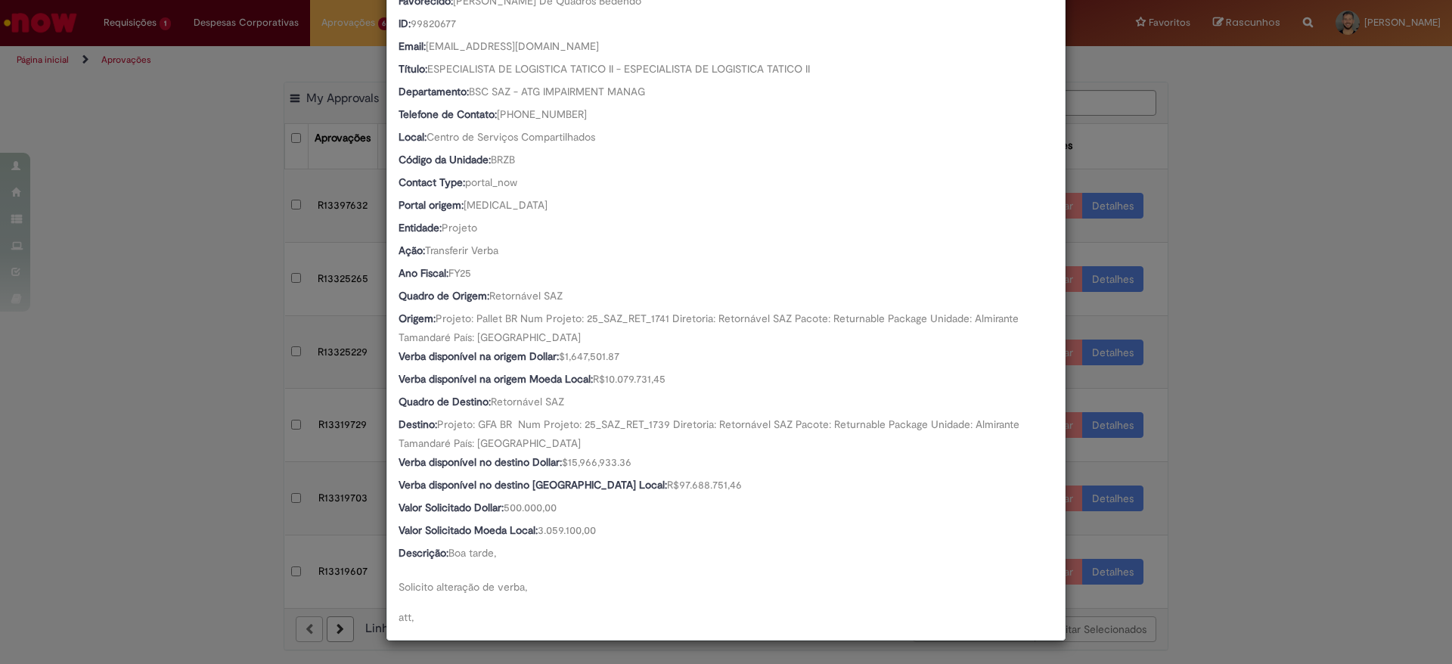
scroll to position [275, 0]
click at [1285, 564] on div "Detalhes da Aprovação Número R13453810 Oferta Solicitação de alteração de verba…" at bounding box center [726, 332] width 1452 height 664
